Goal: Find specific page/section: Find specific page/section

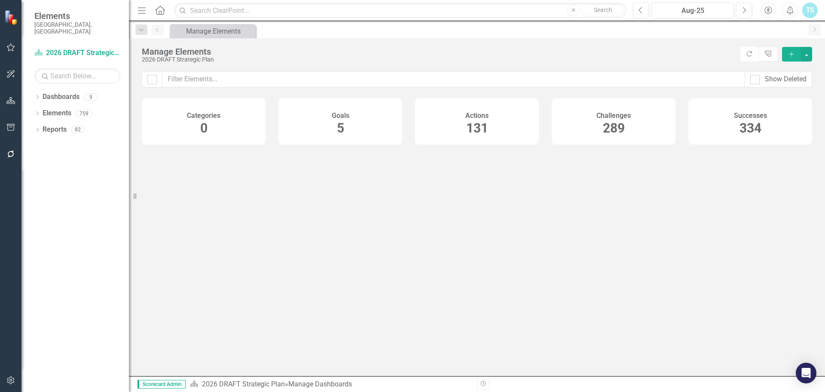
click at [601, 127] on div "Challenges 289" at bounding box center [614, 121] width 124 height 46
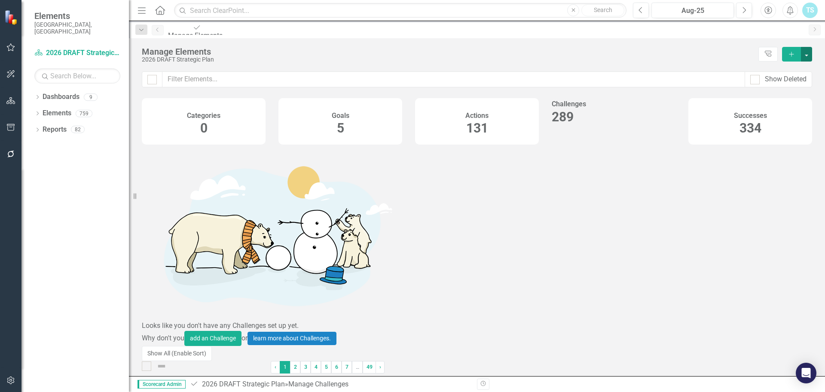
click at [806, 55] on button "button" at bounding box center [806, 54] width 11 height 15
click at [300, 361] on link "2" at bounding box center [295, 367] width 10 height 12
click at [316, 361] on link "3" at bounding box center [311, 367] width 10 height 12
click at [414, 361] on link "4" at bounding box center [409, 367] width 10 height 12
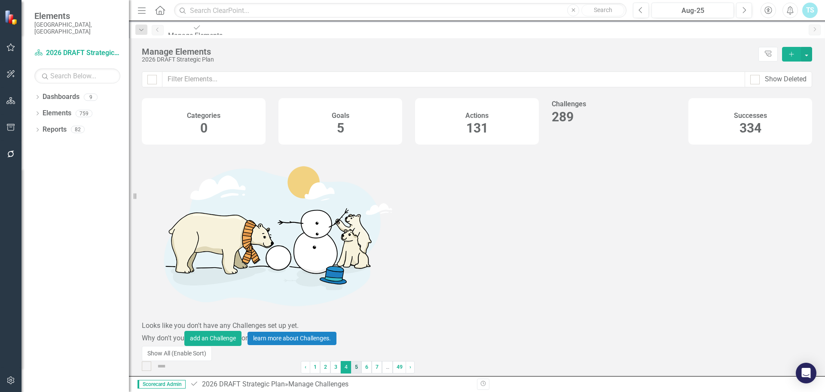
click at [361, 361] on link "5" at bounding box center [356, 367] width 10 height 12
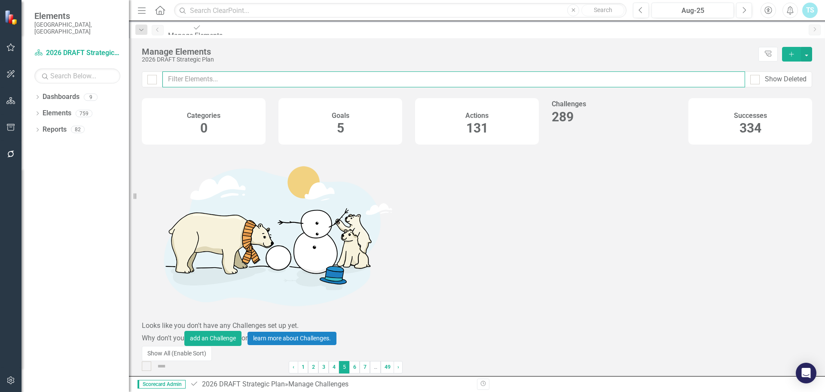
click at [202, 79] on input "text" at bounding box center [453, 79] width 583 height 16
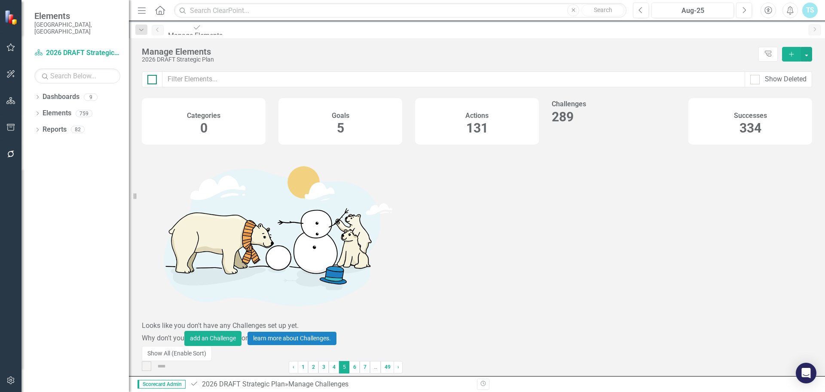
click at [156, 77] on div at bounding box center [151, 79] width 9 height 9
click at [153, 77] on input "checkbox" at bounding box center [150, 78] width 6 height 6
checkbox input "true"
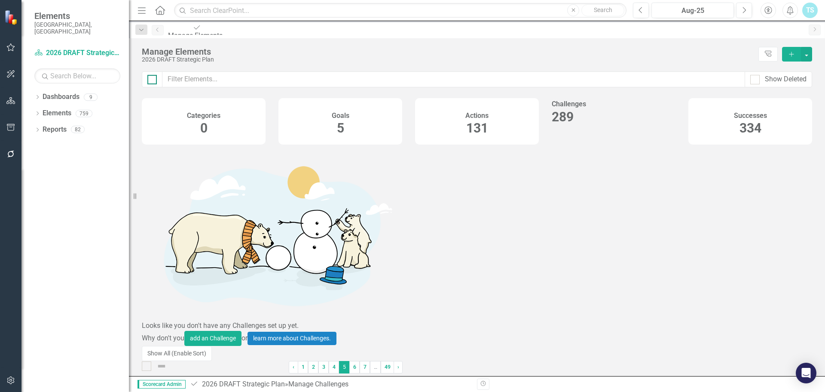
checkbox input "true"
click at [156, 77] on div at bounding box center [151, 79] width 9 height 9
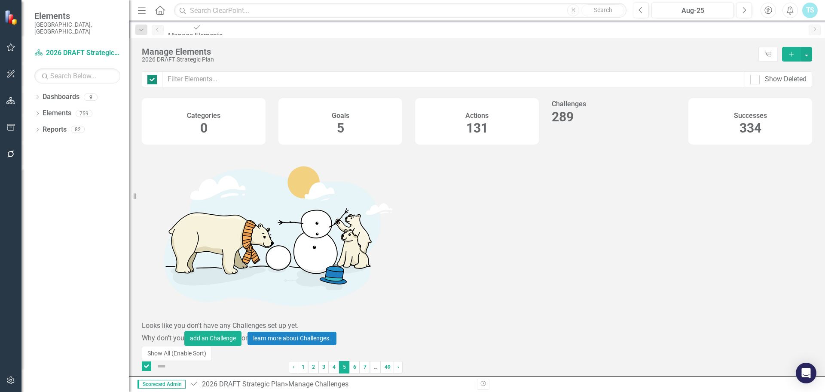
click at [153, 77] on input "checkbox" at bounding box center [150, 78] width 6 height 6
checkbox input "false"
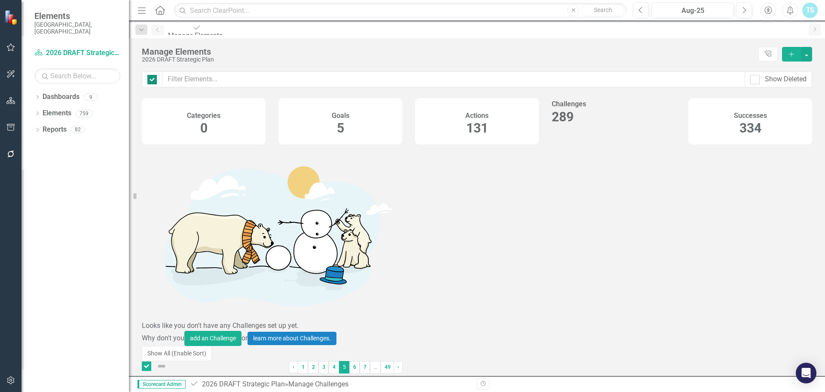
checkbox input "false"
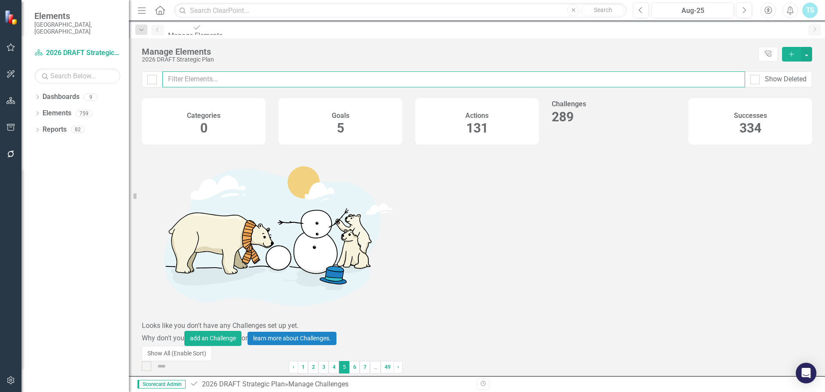
click at [205, 77] on input "text" at bounding box center [453, 79] width 583 height 16
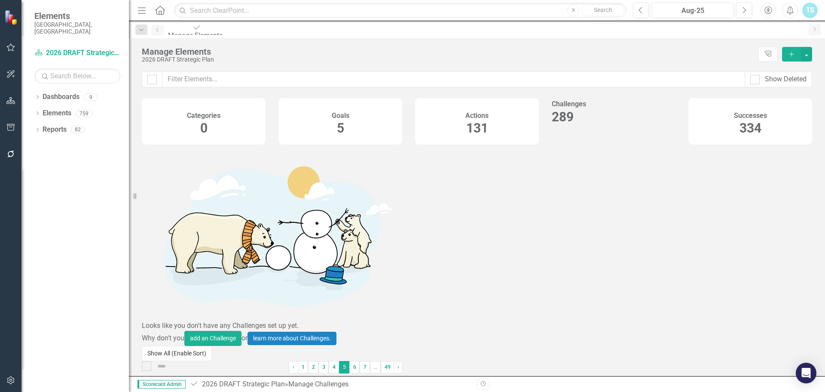
click at [177, 346] on button "Show All (Enable Sort)" at bounding box center [177, 353] width 70 height 15
click at [482, 125] on span "131" at bounding box center [477, 127] width 22 height 15
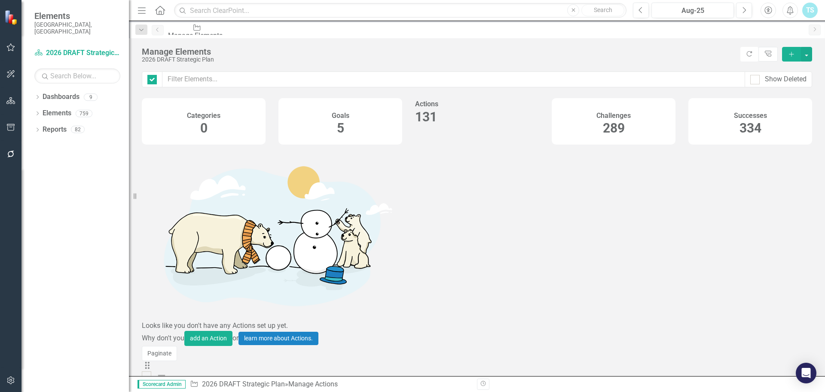
checkbox input "false"
click at [393, 122] on div "Goals 5" at bounding box center [341, 121] width 124 height 46
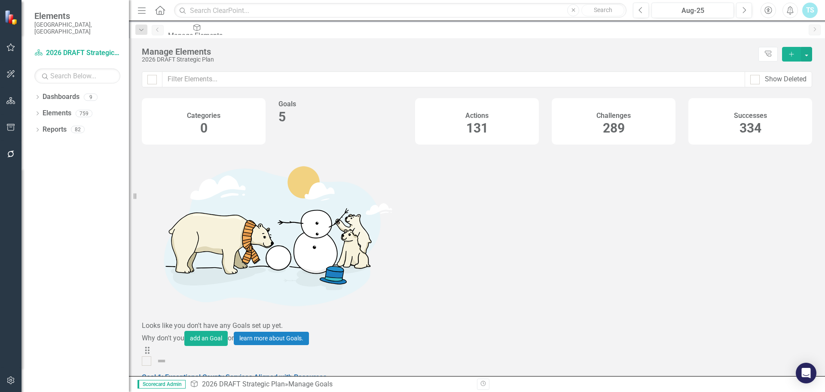
click at [601, 118] on h4 "Challenges" at bounding box center [614, 116] width 34 height 8
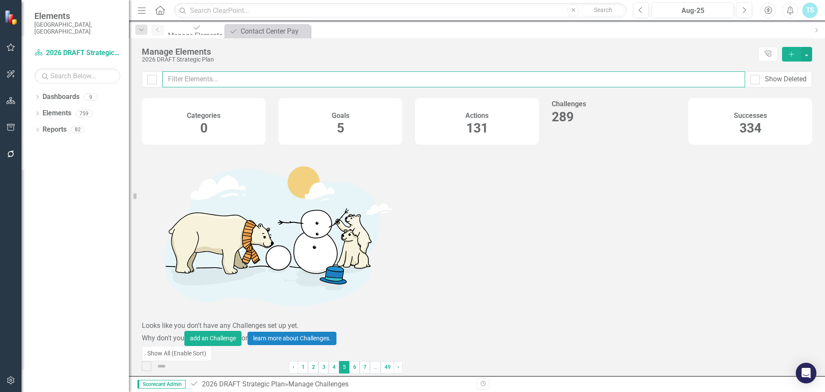
click at [202, 73] on input "text" at bounding box center [453, 79] width 583 height 16
type input "transit"
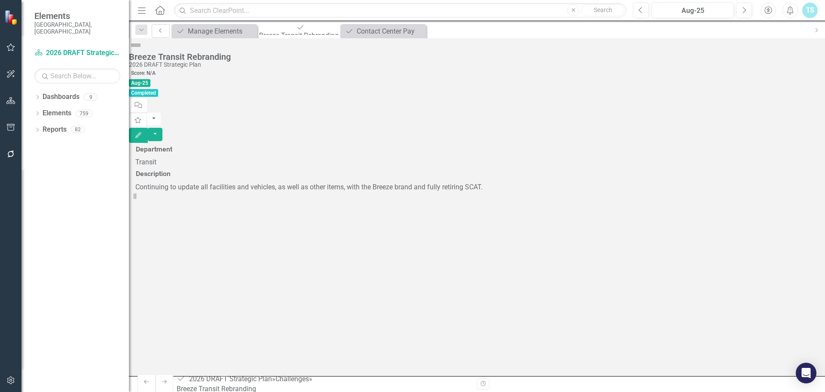
click at [155, 32] on link "Previous" at bounding box center [161, 31] width 18 height 14
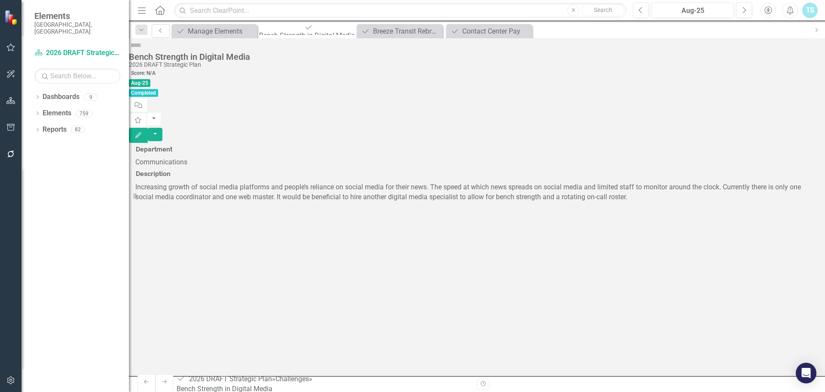
click at [158, 29] on icon "Previous" at bounding box center [160, 30] width 7 height 5
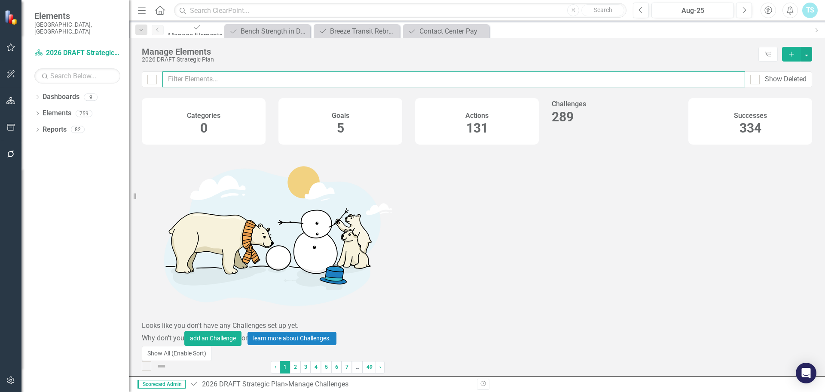
click at [272, 83] on input "text" at bounding box center [453, 79] width 583 height 16
type input "transit"
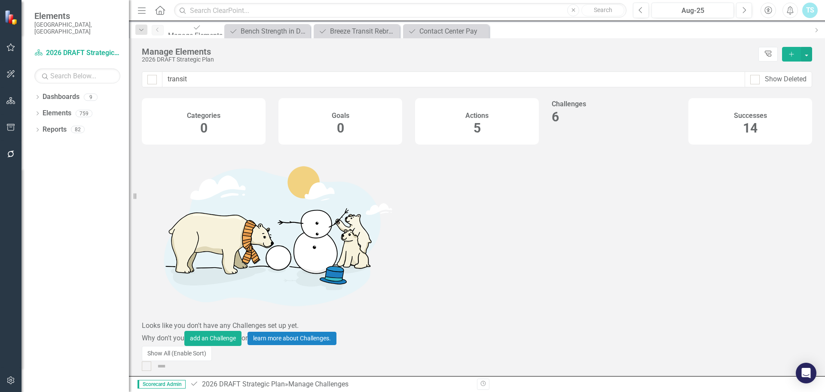
click at [764, 54] on icon "Tree Explorer" at bounding box center [768, 54] width 8 height 6
click at [574, 124] on span "289" at bounding box center [563, 116] width 22 height 15
